Goal: Complete application form

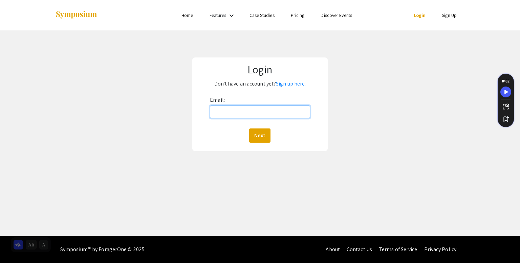
click at [216, 113] on input "Email:" at bounding box center [260, 112] width 100 height 13
type input "[EMAIL_ADDRESS][DOMAIN_NAME]"
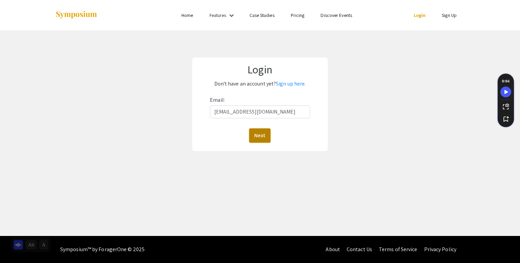
click at [262, 135] on button "Next" at bounding box center [259, 136] width 21 height 14
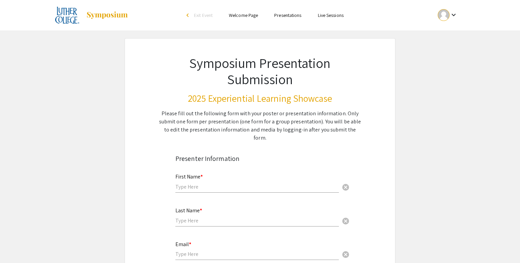
click at [199, 183] on input "text" at bounding box center [256, 186] width 163 height 7
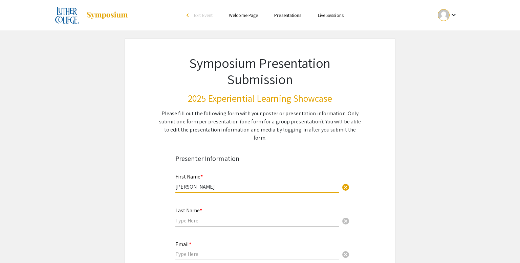
type input "Jaydan"
click at [181, 217] on input "text" at bounding box center [256, 220] width 163 height 7
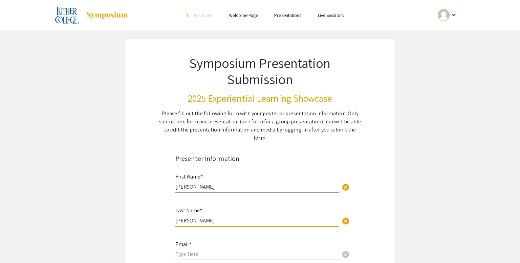
scroll to position [63, 0]
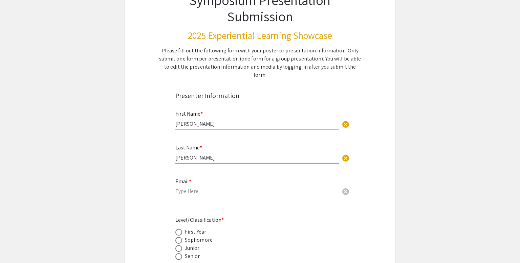
type input "Clayton"
click at [192, 188] on input "email" at bounding box center [256, 191] width 163 height 7
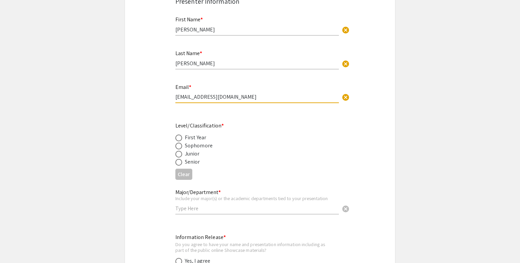
scroll to position [161, 0]
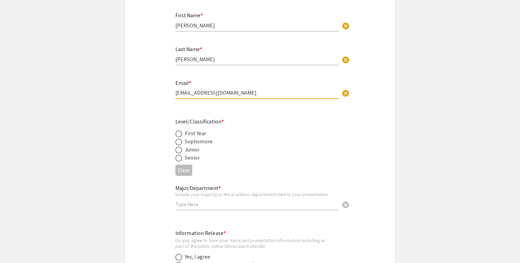
type input "Clayja01@luther.edu"
click at [179, 147] on span at bounding box center [178, 150] width 7 height 7
click at [179, 147] on input "radio" at bounding box center [178, 150] width 7 height 7
radio input "true"
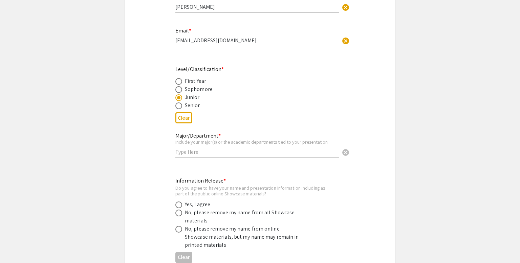
scroll to position [218, 0]
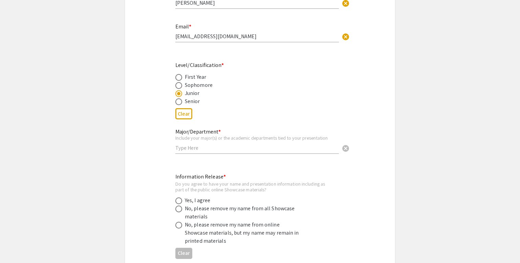
click at [212, 145] on input "text" at bounding box center [256, 148] width 163 height 7
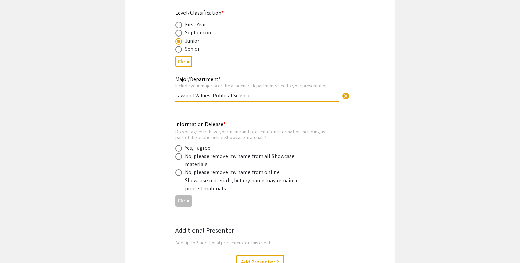
scroll to position [271, 0]
type input "Law and Values, Political Science"
click at [180, 145] on span at bounding box center [178, 148] width 7 height 7
click at [180, 145] on input "radio" at bounding box center [178, 148] width 7 height 7
radio input "true"
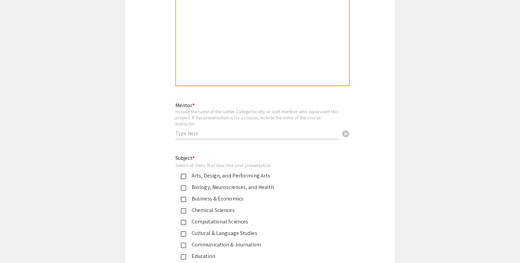
scroll to position [796, 0]
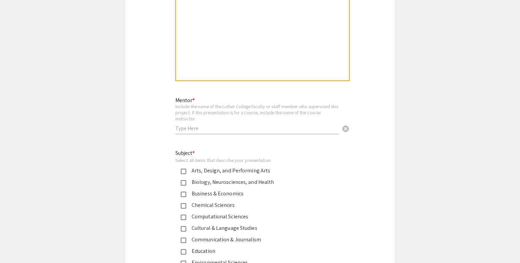
click at [201, 121] on div "Mentor * Include the name of the Luther College faculty or staff member who sup…" at bounding box center [256, 113] width 163 height 44
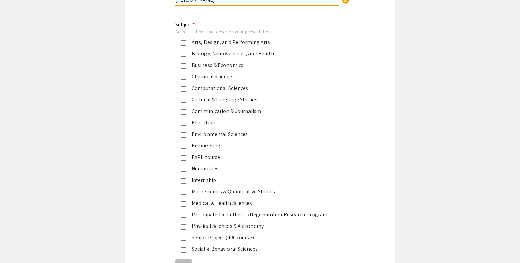
scroll to position [926, 0]
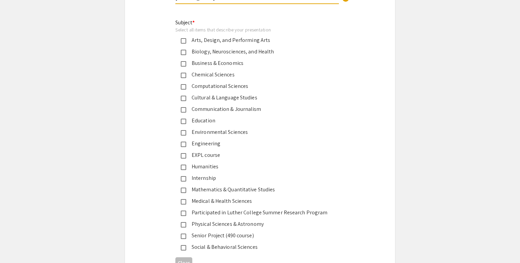
type input "Carly Hayden Foster"
click at [182, 176] on mat-pseudo-checkbox at bounding box center [183, 178] width 5 height 5
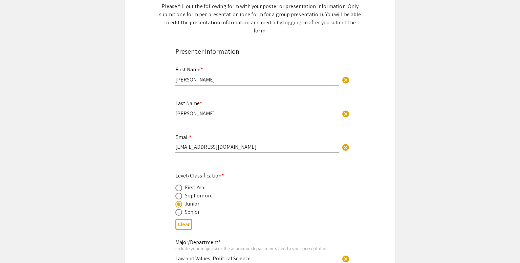
scroll to position [0, 0]
